Goal: Information Seeking & Learning: Find specific page/section

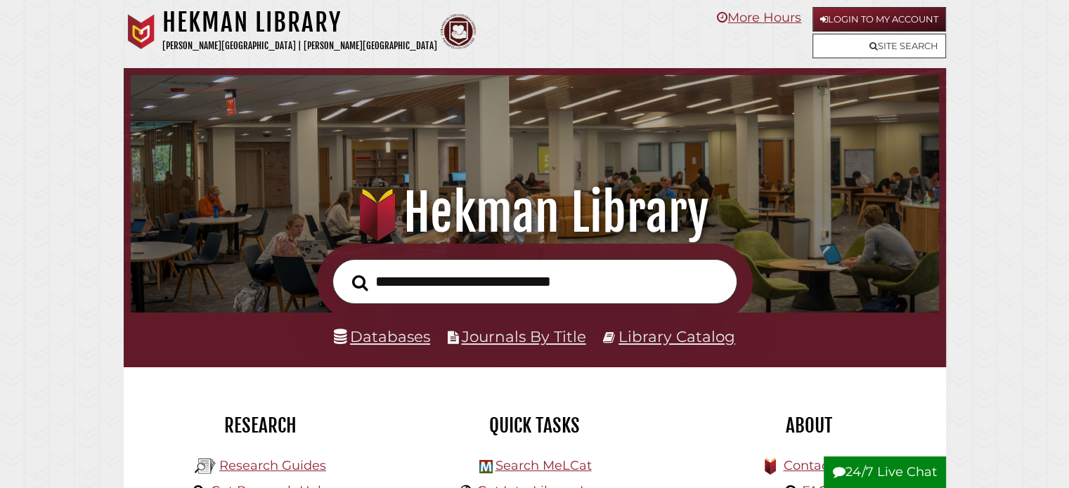
scroll to position [267, 801]
click at [388, 337] on link "Databases" at bounding box center [382, 336] width 96 height 18
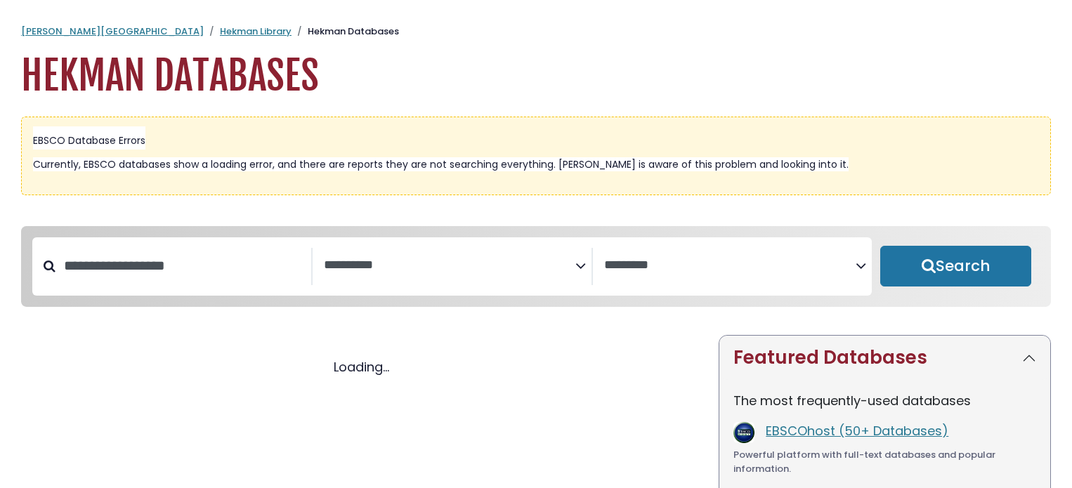
select select "Database Subject Filter"
select select "Database Vendors Filter"
select select "Database Subject Filter"
select select "Database Vendors Filter"
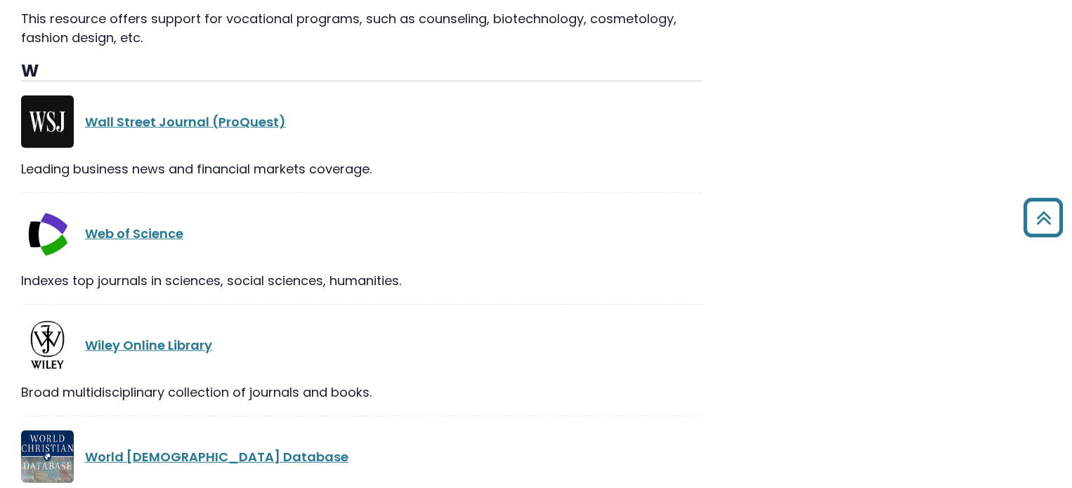
scroll to position [28898, 0]
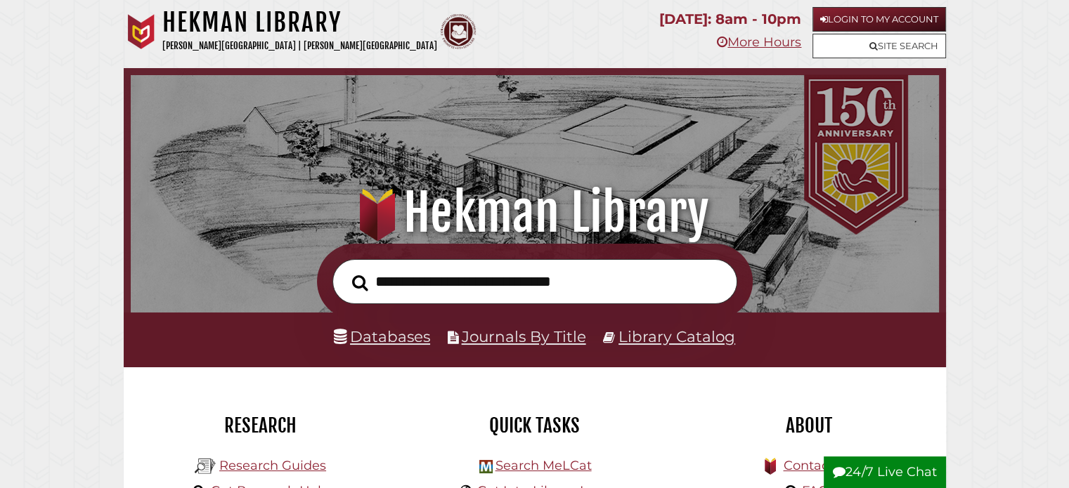
scroll to position [267, 801]
click at [372, 343] on link "Databases" at bounding box center [382, 336] width 96 height 18
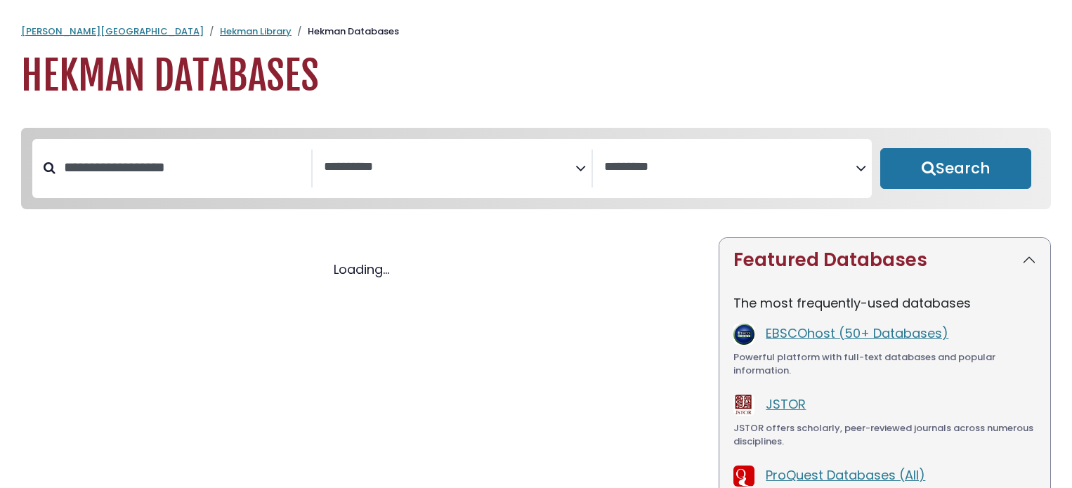
select select "Database Subject Filter"
select select "Database Vendors Filter"
select select "Database Subject Filter"
select select "Database Vendors Filter"
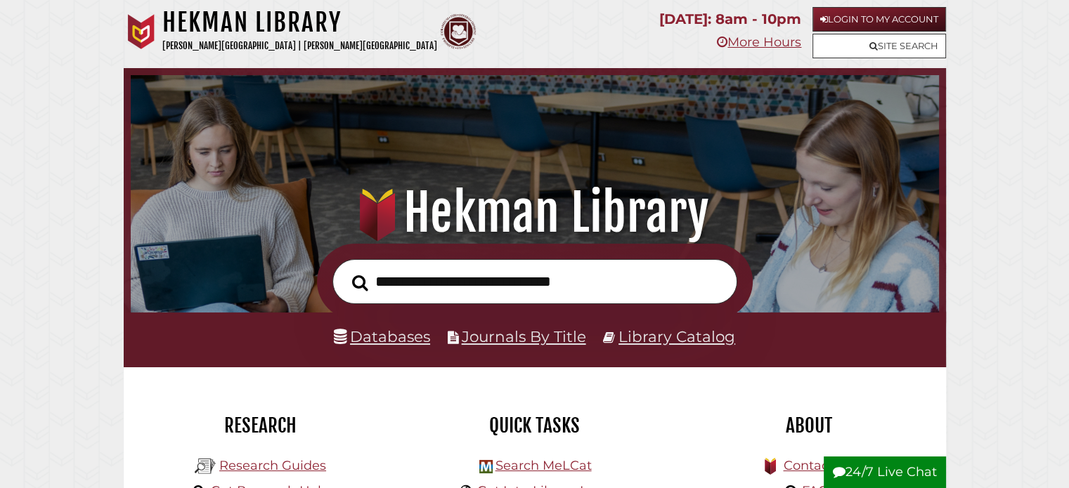
scroll to position [267, 801]
click at [382, 343] on link "Databases" at bounding box center [382, 336] width 96 height 18
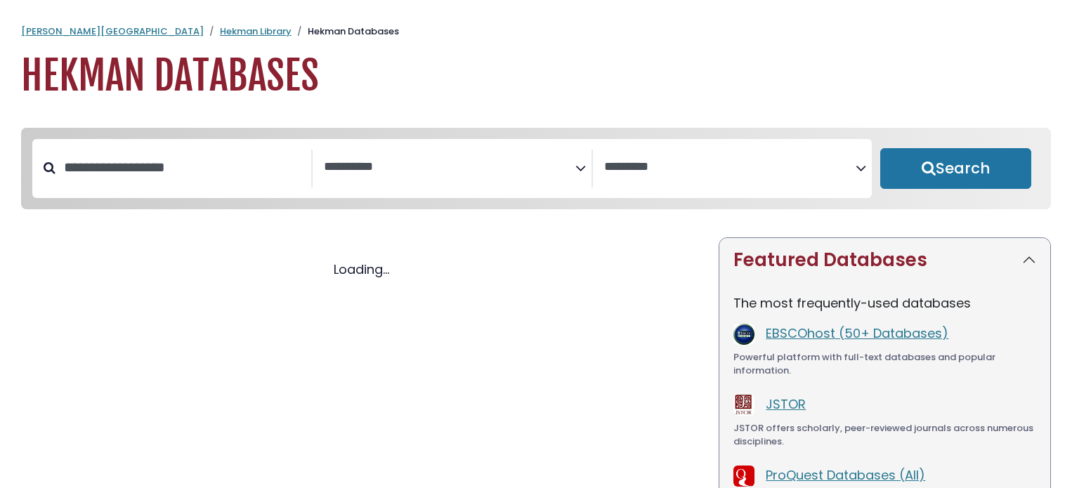
select select "Database Subject Filter"
select select "Database Vendors Filter"
select select "Database Subject Filter"
select select "Database Vendors Filter"
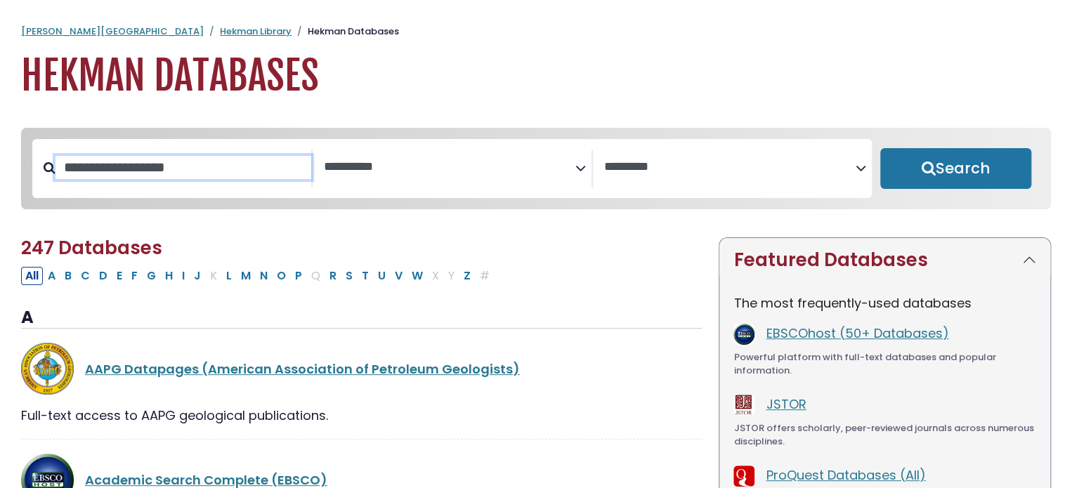
click at [210, 160] on input "Search database by title or keyword" at bounding box center [184, 167] width 256 height 23
type input "***"
click at [880, 148] on button "Search" at bounding box center [955, 168] width 151 height 41
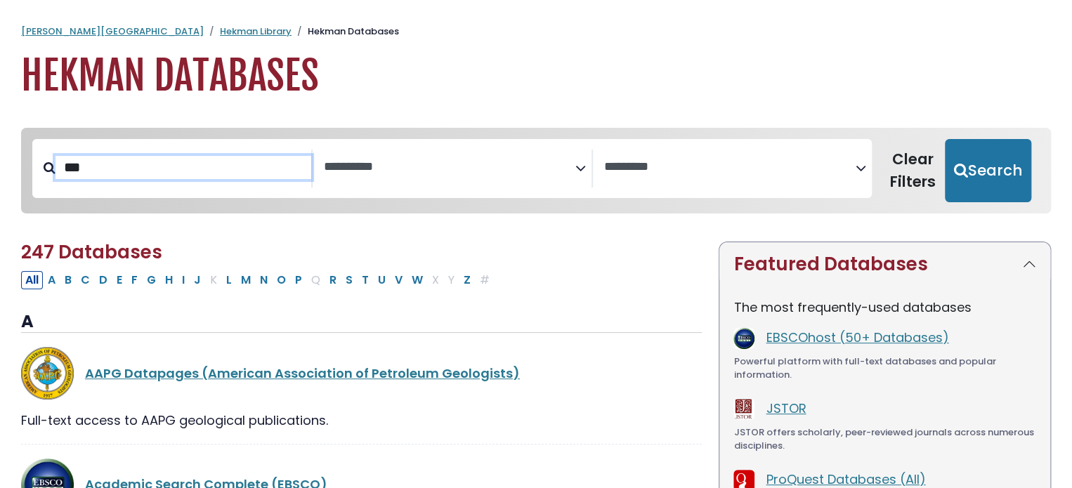
select select "Database Subject Filter"
select select "Database Vendors Filter"
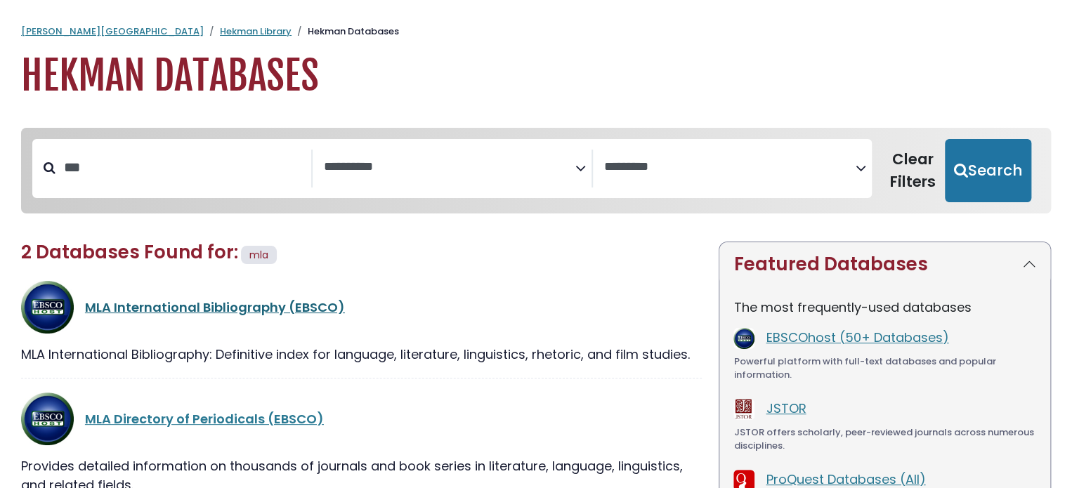
click at [308, 308] on link "MLA International Bibliography (EBSCO)" at bounding box center [215, 308] width 260 height 18
